Goal: Information Seeking & Learning: Understand process/instructions

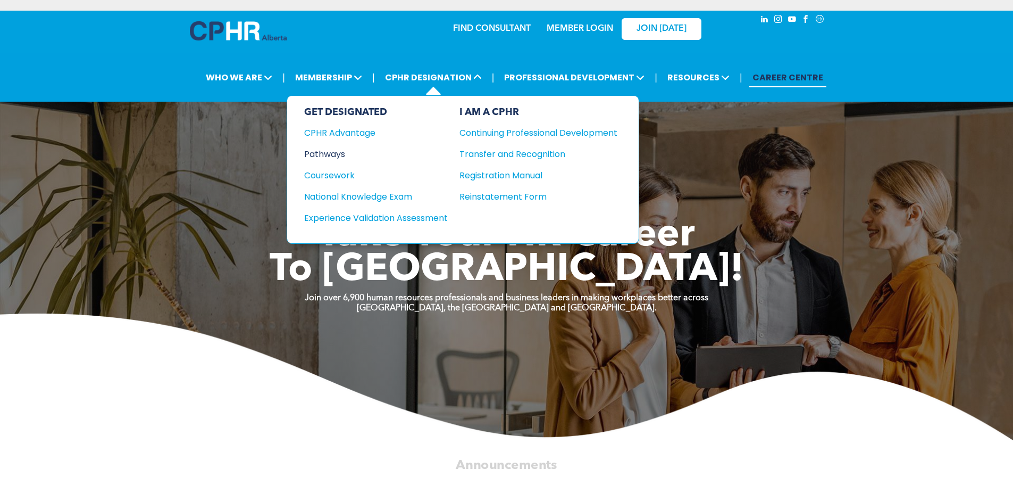
click at [336, 151] on div "Pathways" at bounding box center [368, 153] width 129 height 13
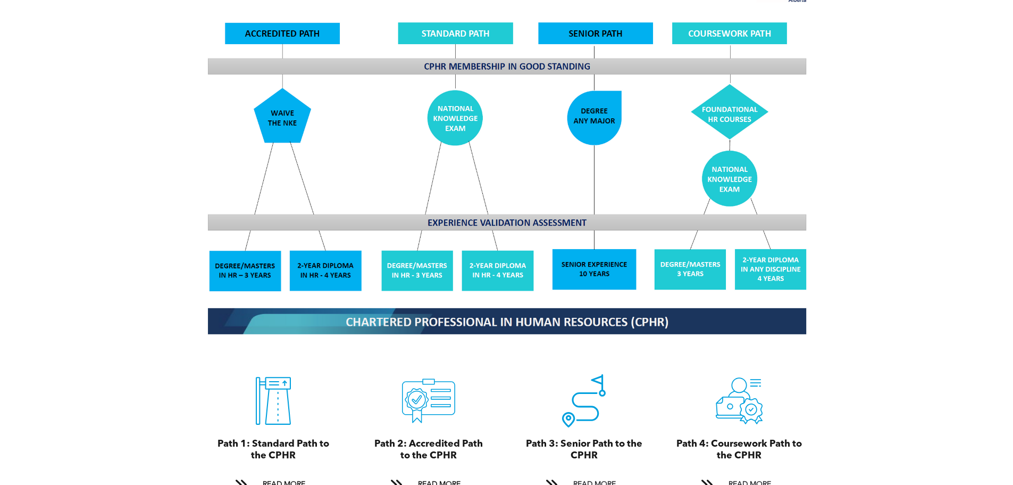
scroll to position [957, 0]
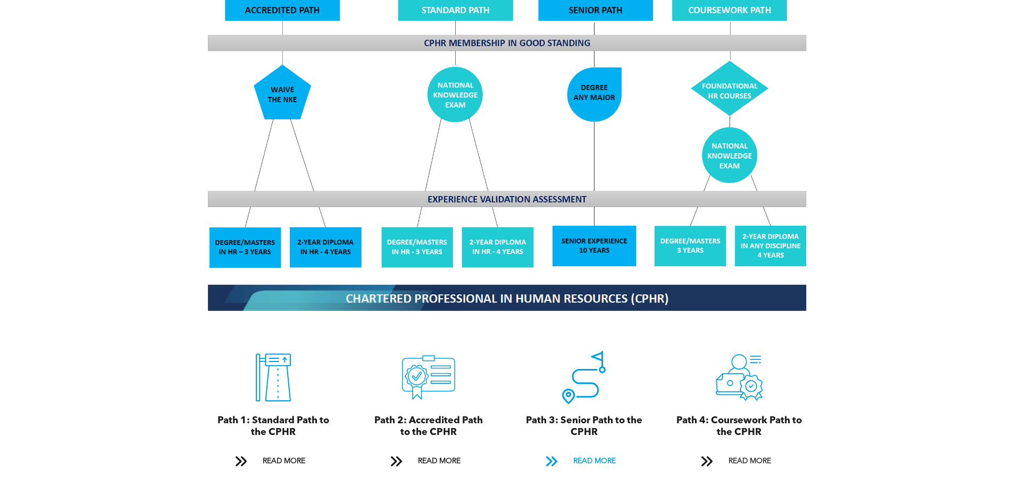
click at [597, 451] on span "READ MORE" at bounding box center [595, 461] width 50 height 20
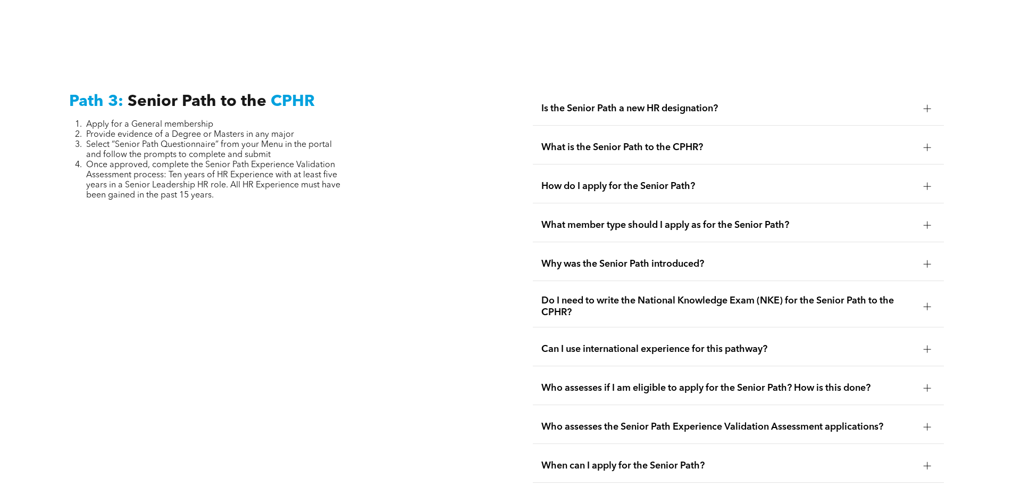
scroll to position [2672, 0]
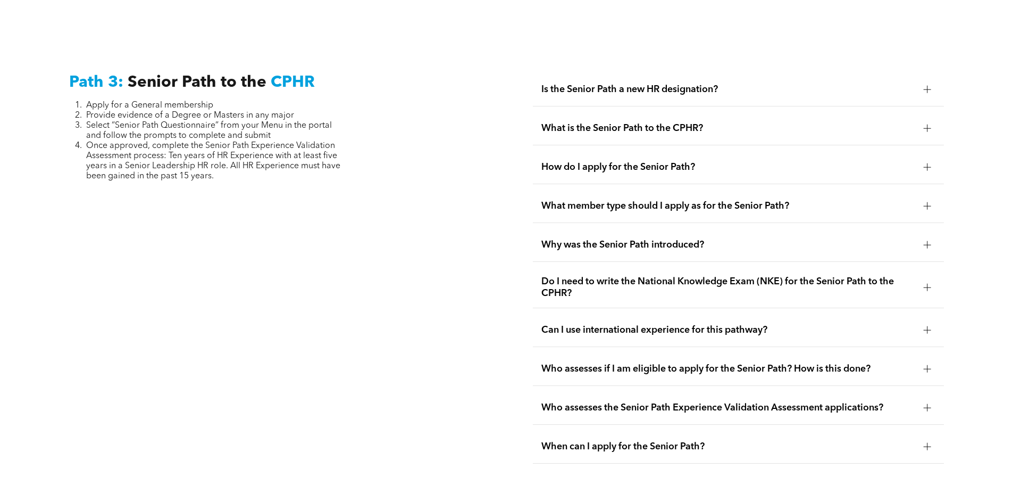
click at [926, 89] on div at bounding box center [927, 89] width 7 height 1
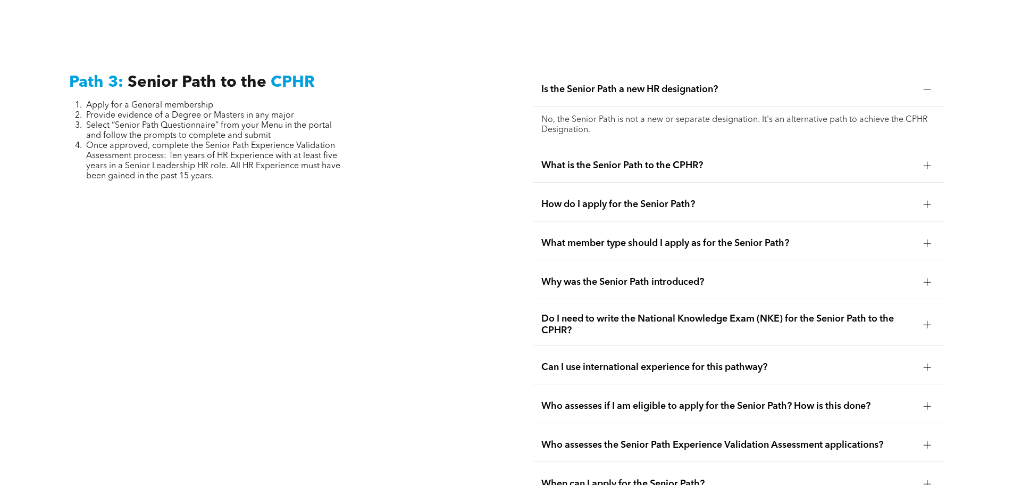
click at [697, 160] on span "What is the Senior Path to the CPHR?" at bounding box center [728, 166] width 374 height 12
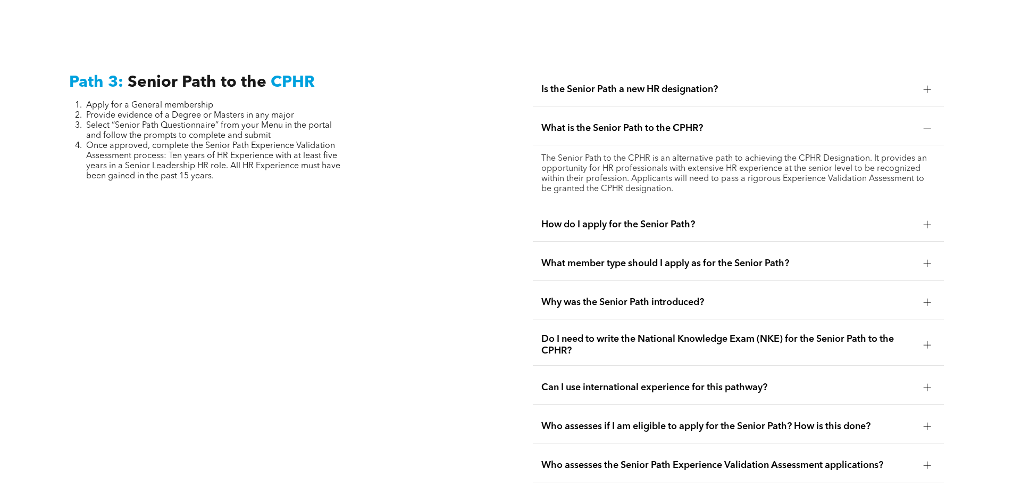
click at [921, 216] on div at bounding box center [928, 224] width 16 height 16
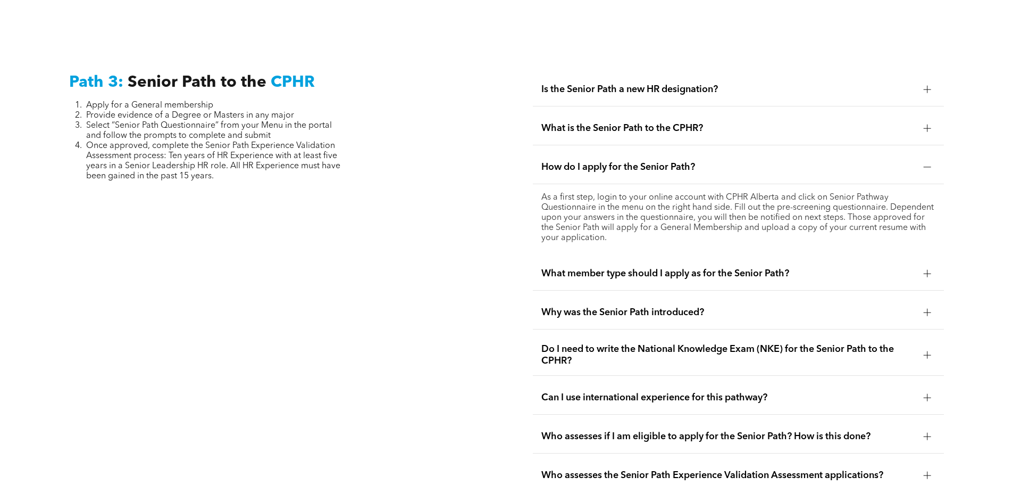
click at [783, 268] on span "What member type should I apply as for the Senior Path?" at bounding box center [728, 274] width 374 height 12
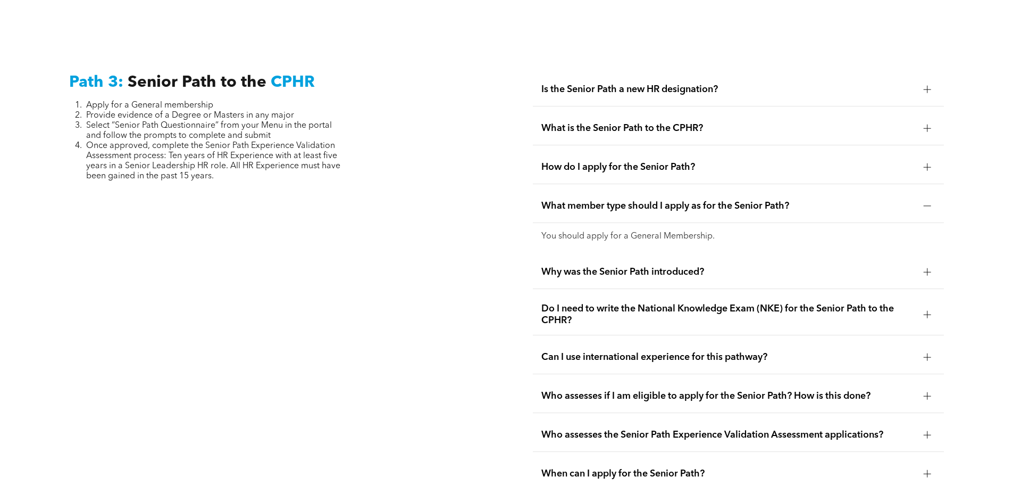
click at [694, 255] on div "Why was the Senior Path introduced?" at bounding box center [738, 272] width 411 height 34
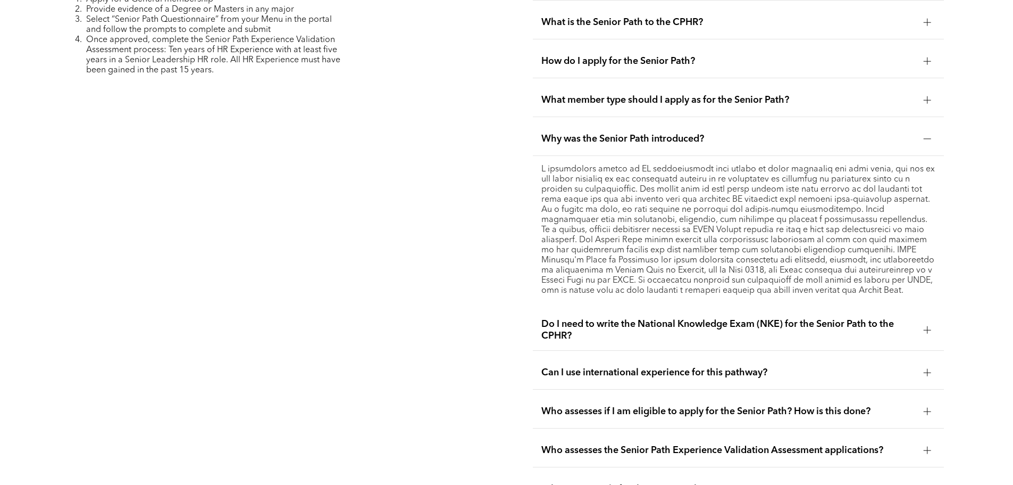
scroll to position [2778, 0]
click at [915, 318] on span "Do I need to write the National Knowledge Exam (NKE) for the Senior Path to the…" at bounding box center [728, 329] width 374 height 23
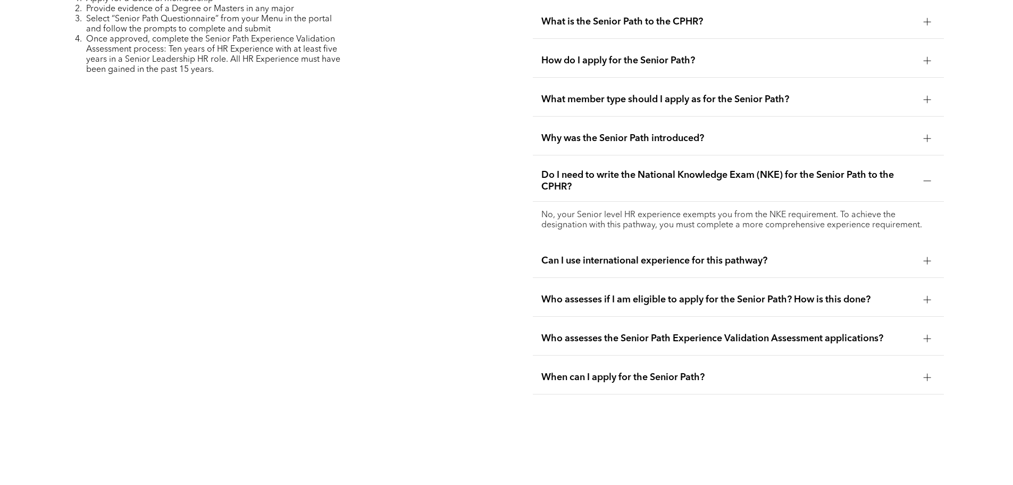
click at [924, 257] on div at bounding box center [927, 260] width 7 height 7
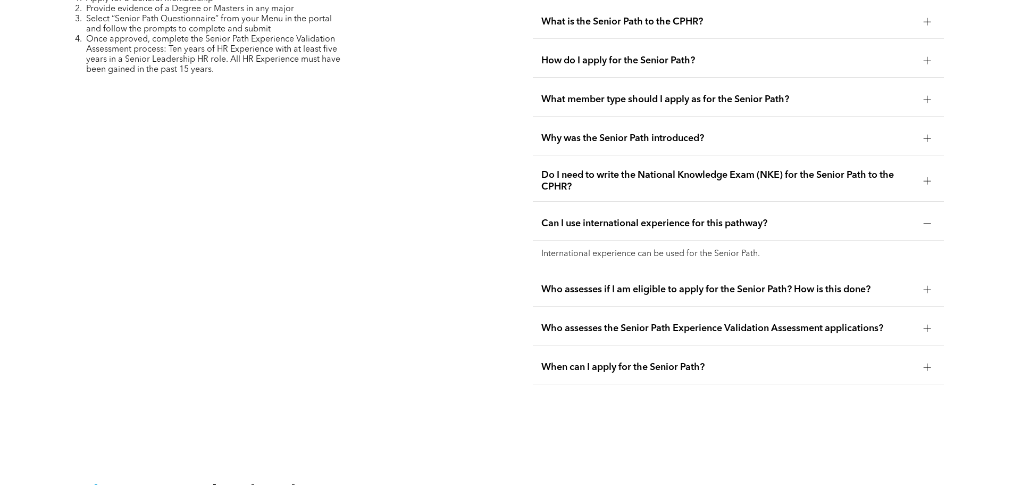
click at [924, 281] on div at bounding box center [928, 289] width 16 height 16
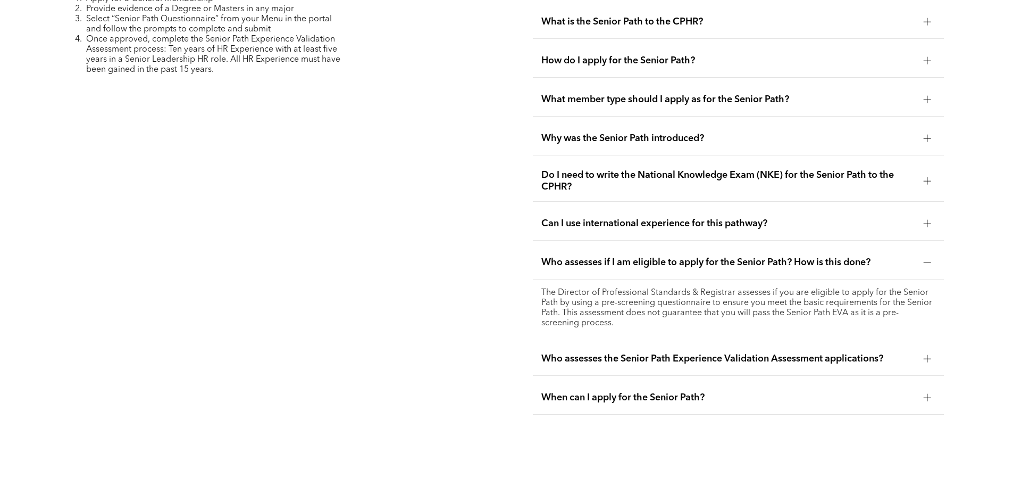
click at [923, 351] on div at bounding box center [928, 359] width 16 height 16
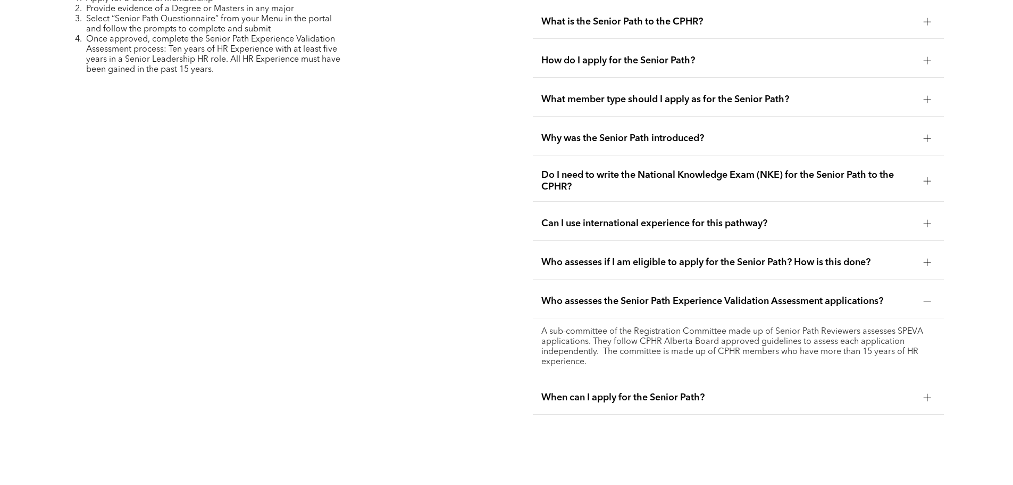
click at [924, 394] on div at bounding box center [927, 397] width 7 height 7
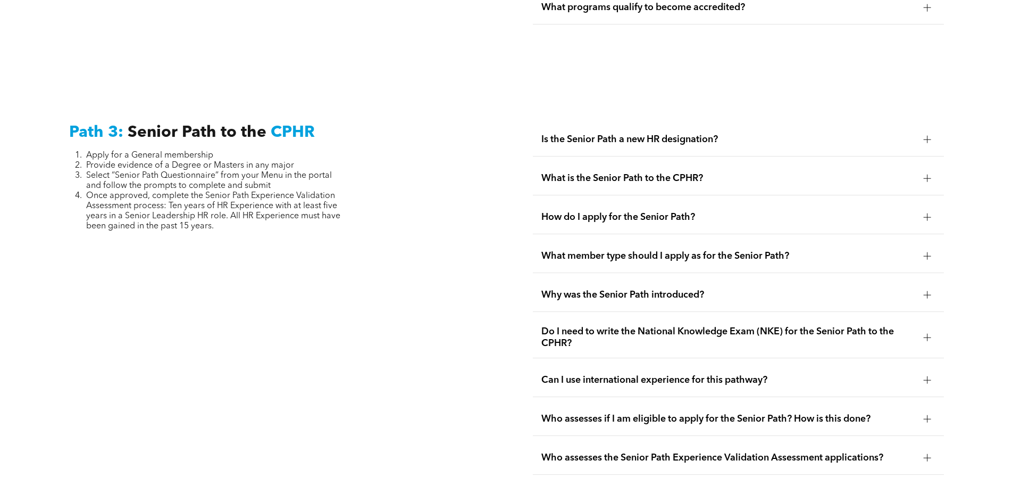
scroll to position [2618, 0]
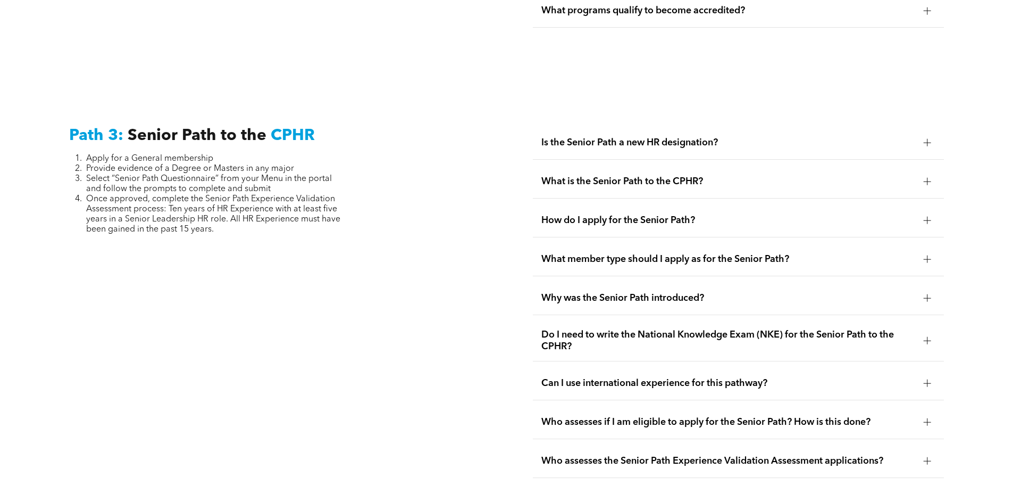
click at [925, 178] on div at bounding box center [927, 181] width 7 height 7
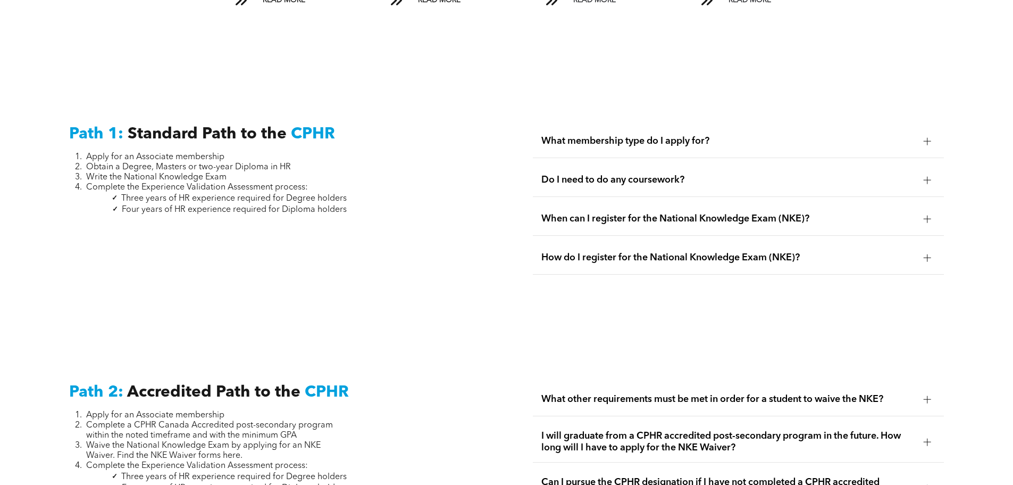
scroll to position [1436, 0]
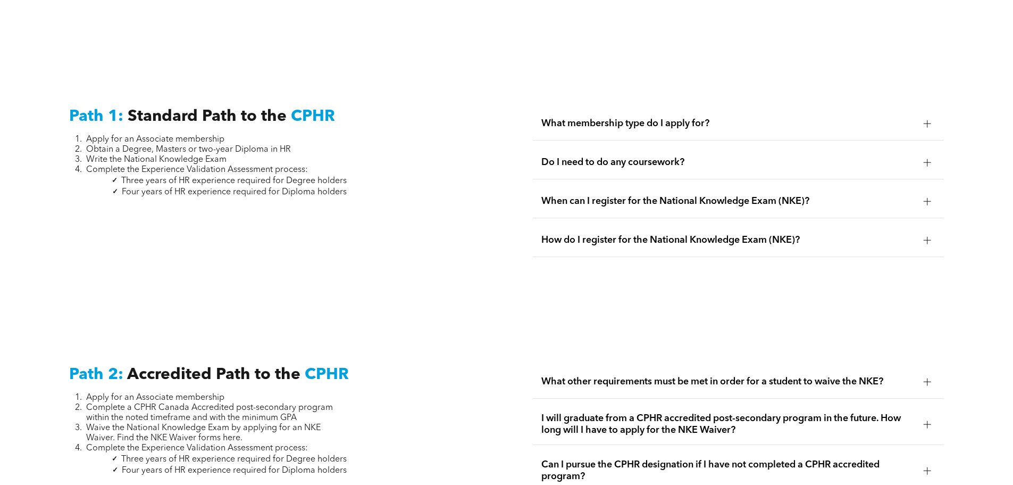
click at [800, 195] on span "When can I register for the National Knowledge Exam (NKE)?" at bounding box center [728, 201] width 374 height 12
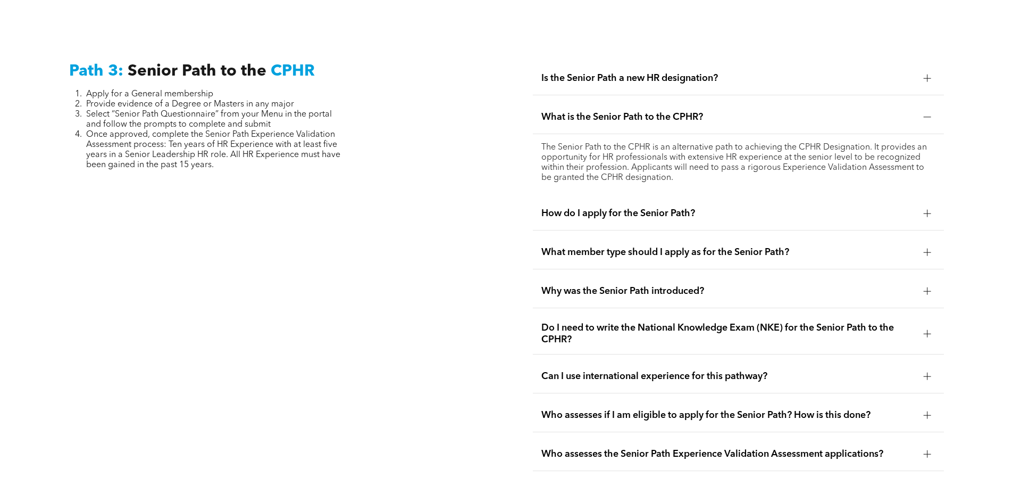
scroll to position [2712, 0]
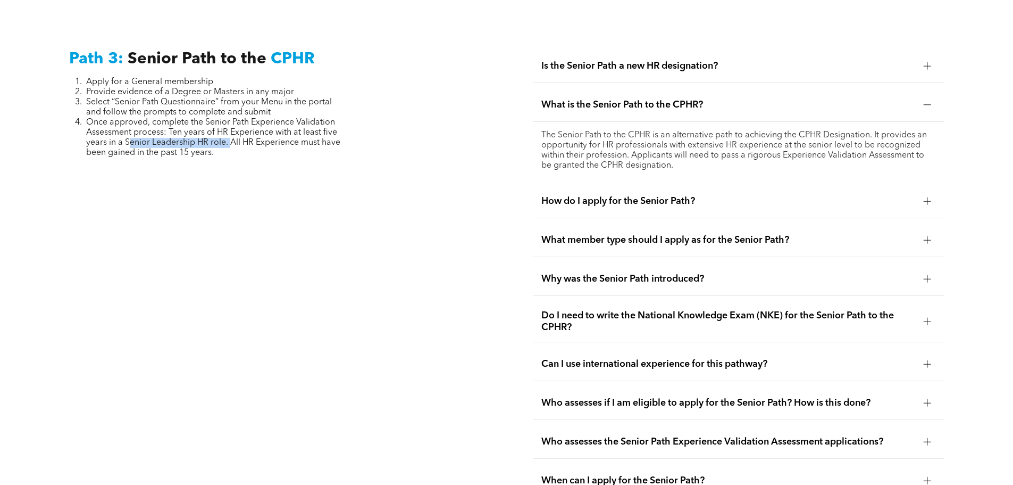
drag, startPoint x: 130, startPoint y: 120, endPoint x: 229, endPoint y: 116, distance: 98.5
click at [229, 118] on span "Once approved, complete the Senior Path Experience Validation Assessment proces…" at bounding box center [213, 137] width 254 height 39
drag, startPoint x: 124, startPoint y: 122, endPoint x: 226, endPoint y: 119, distance: 102.2
click at [226, 119] on span "Once approved, complete the Senior Path Experience Validation Assessment proces…" at bounding box center [213, 137] width 254 height 39
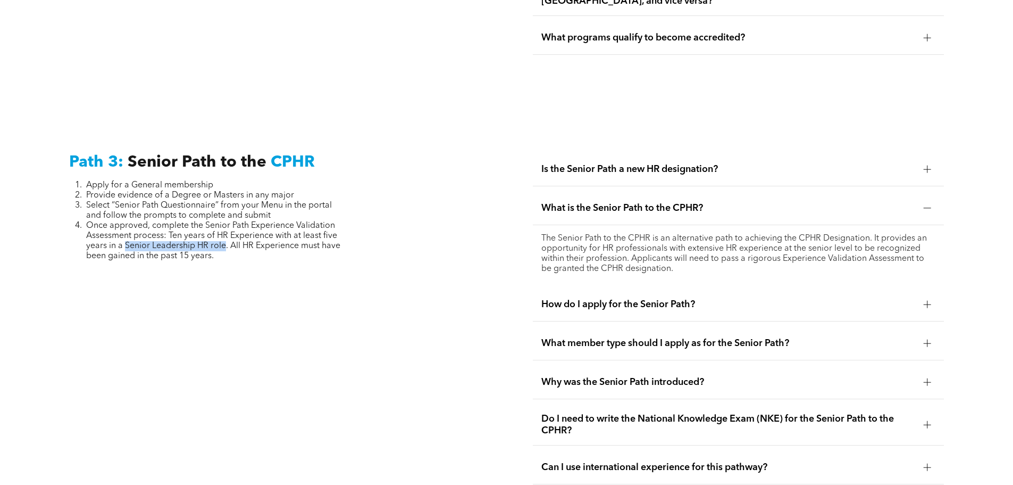
scroll to position [2606, 0]
